Goal: Information Seeking & Learning: Understand process/instructions

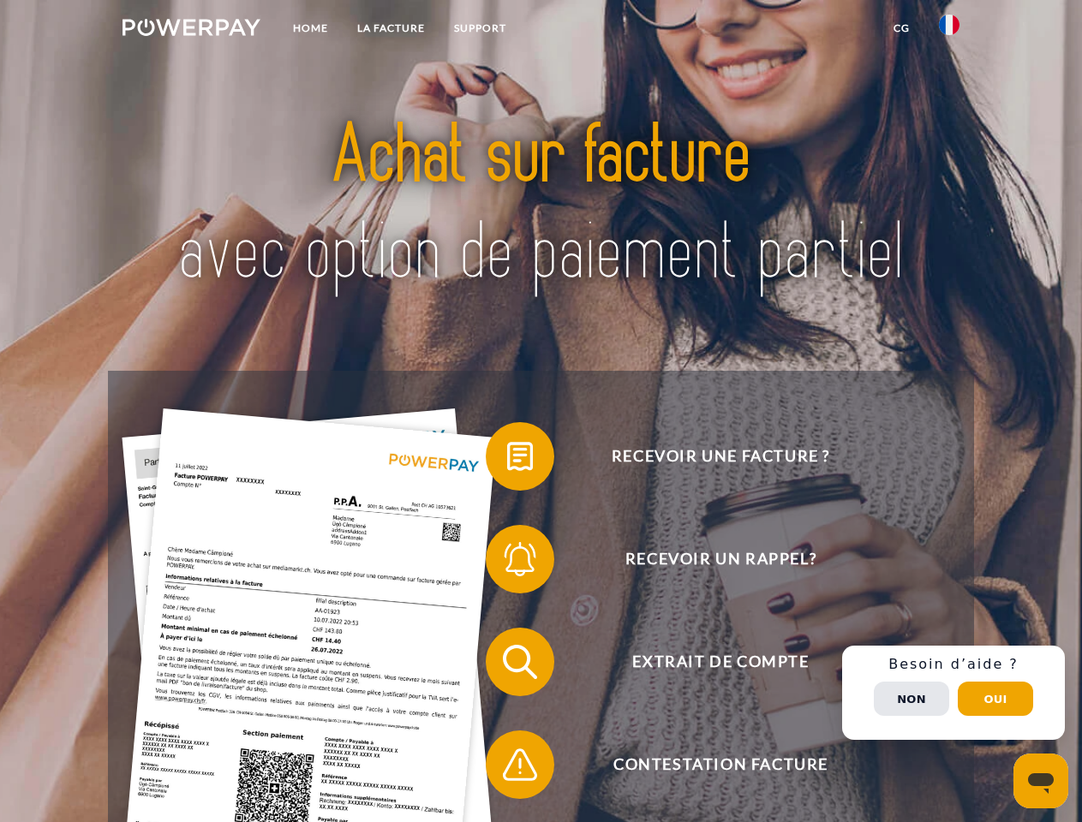
click at [191, 30] on img at bounding box center [192, 27] width 138 height 17
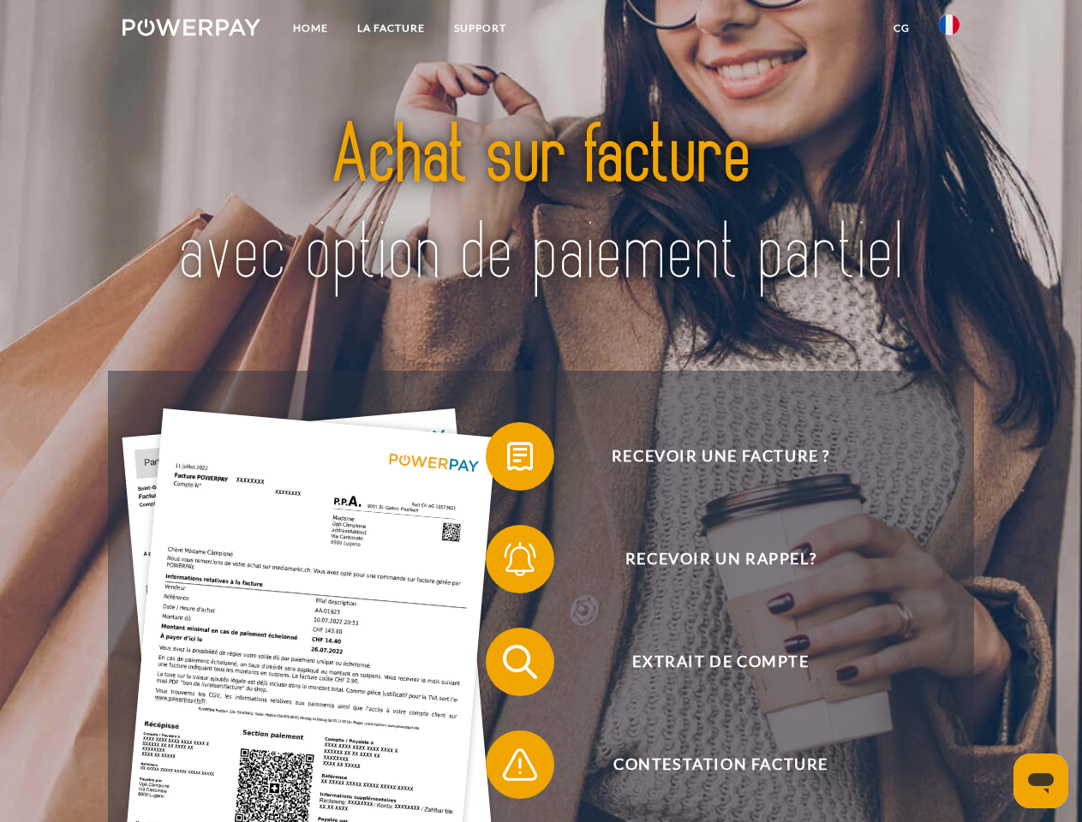
click at [949, 30] on img at bounding box center [949, 25] width 21 height 21
click at [901, 28] on link "CG" at bounding box center [901, 28] width 45 height 31
click at [507, 460] on span at bounding box center [494, 457] width 86 height 86
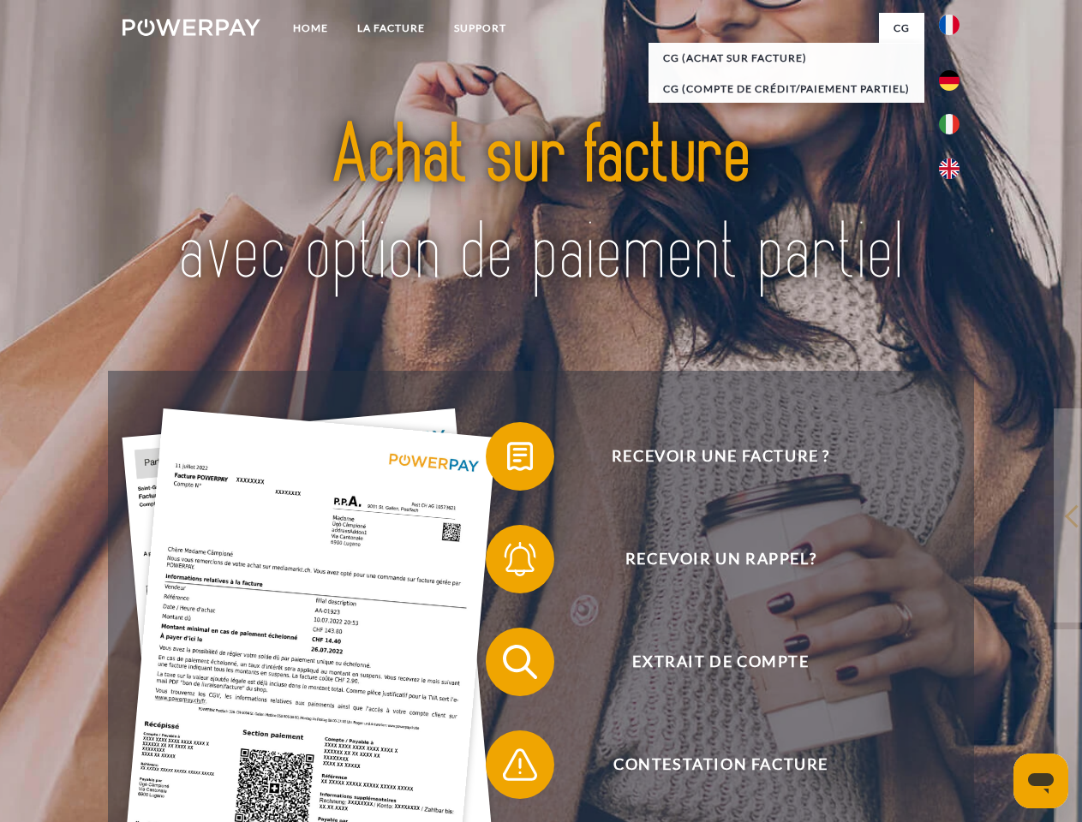
click at [507, 563] on div "Recevoir une facture ? Recevoir un rappel? Extrait de compte retour" at bounding box center [540, 713] width 865 height 685
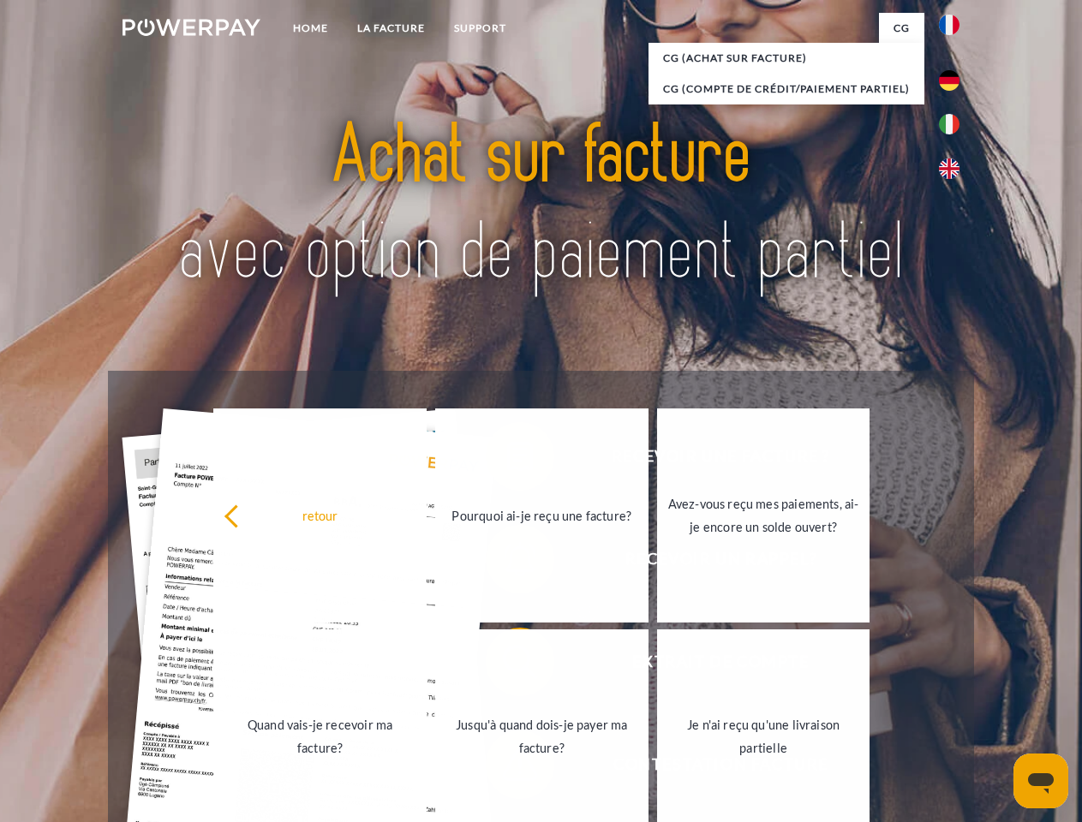
click at [507, 666] on link "Jusqu'à quand dois-je payer ma facture?" at bounding box center [541, 737] width 213 height 214
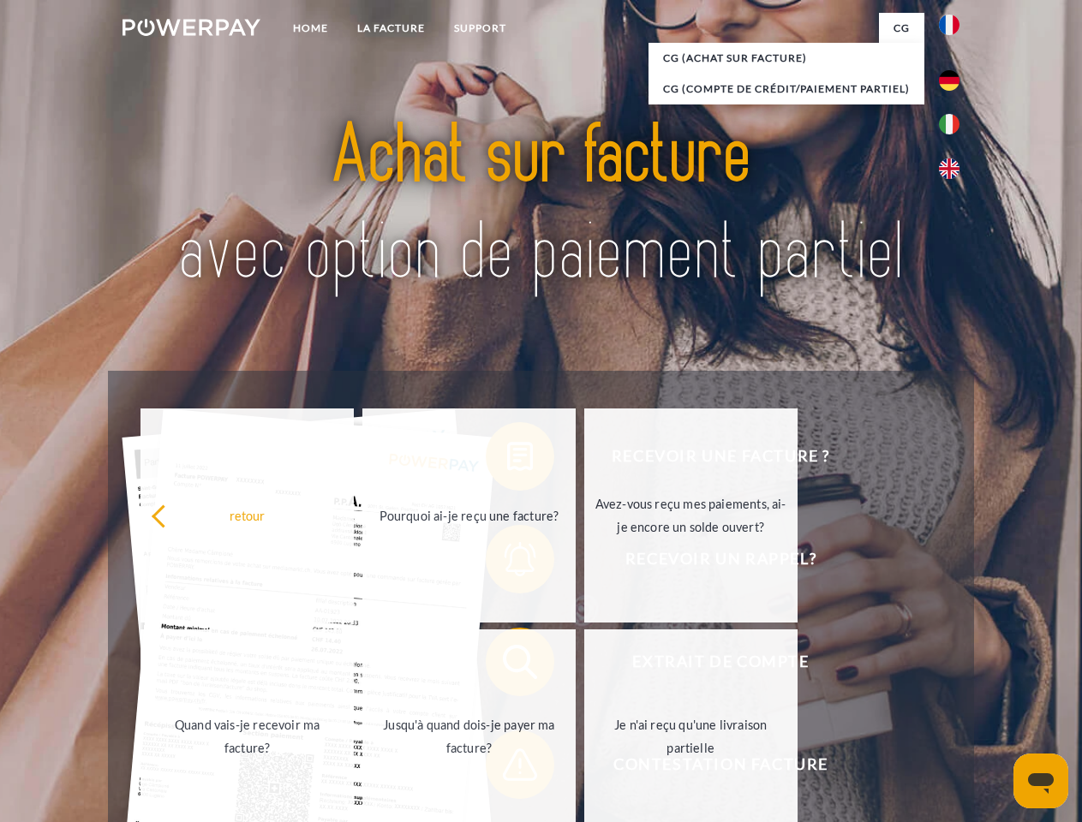
click at [507, 768] on span at bounding box center [494, 765] width 86 height 86
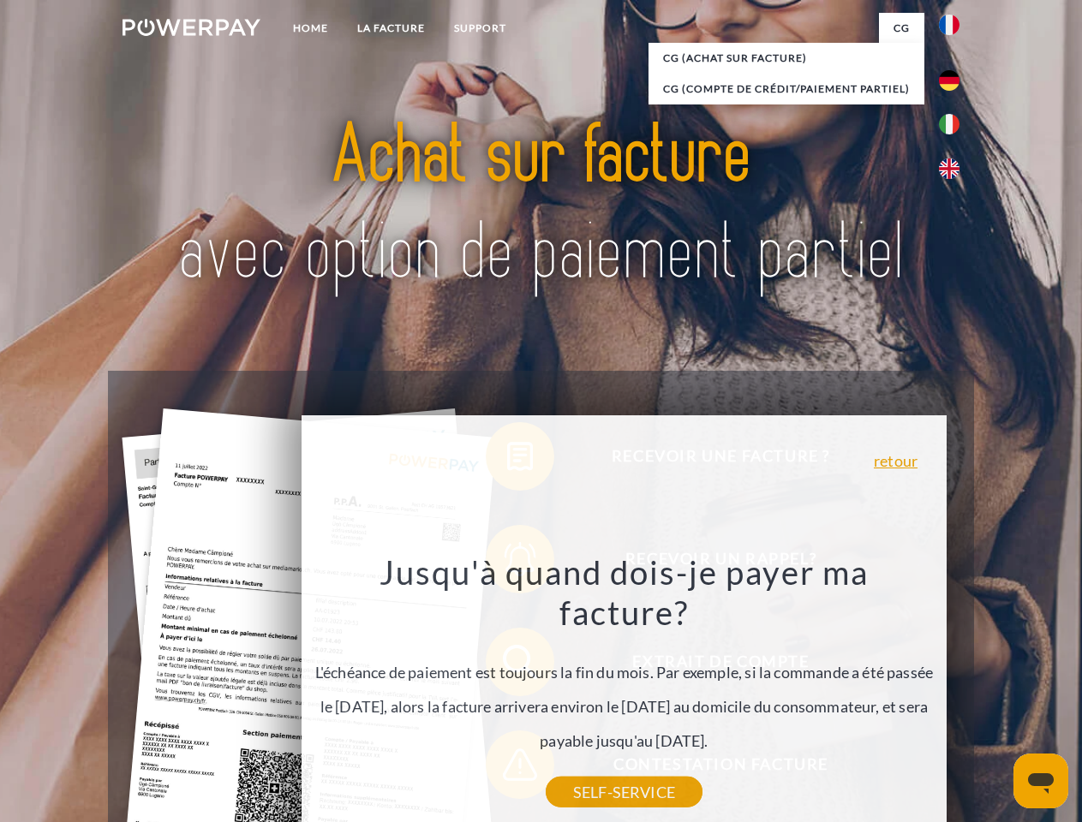
click at [954, 693] on div "Recevoir une facture ? Recevoir un rappel? Extrait de compte retour" at bounding box center [540, 713] width 865 height 685
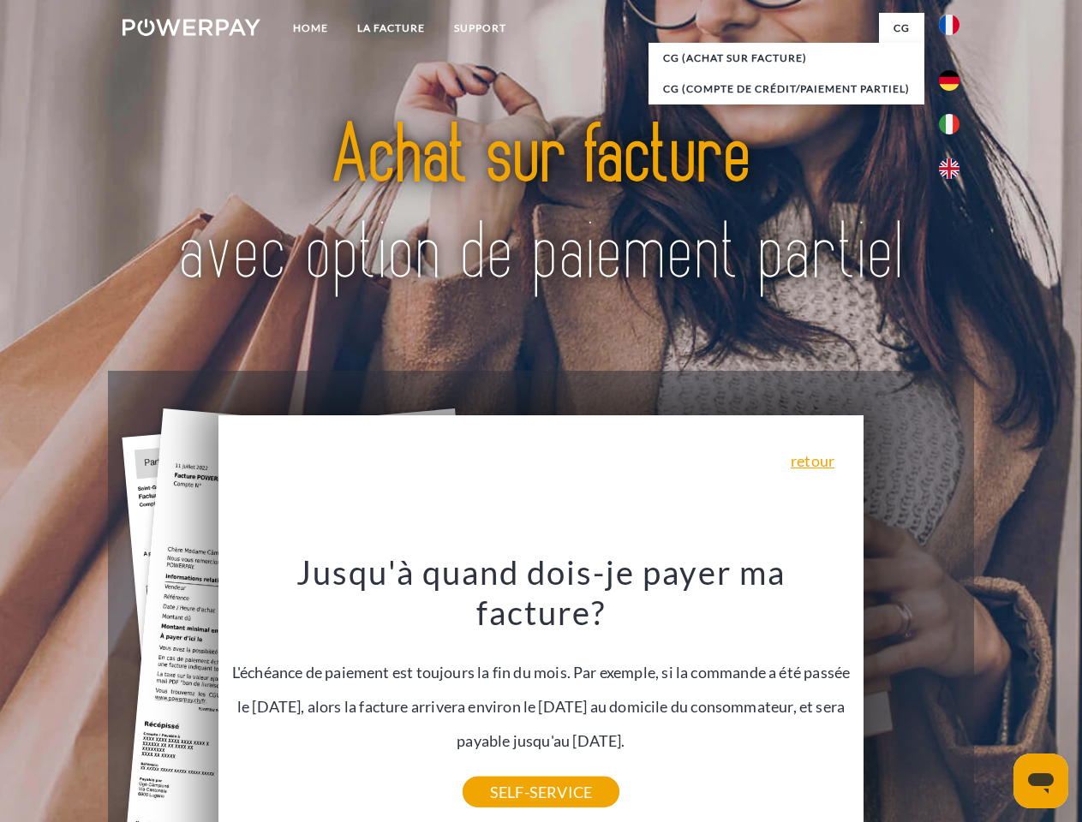
click at [912, 696] on span "Extrait de compte" at bounding box center [721, 662] width 420 height 69
click at [995, 699] on header "Home LA FACTURE Support" at bounding box center [541, 591] width 1082 height 1183
